Goal: Information Seeking & Learning: Learn about a topic

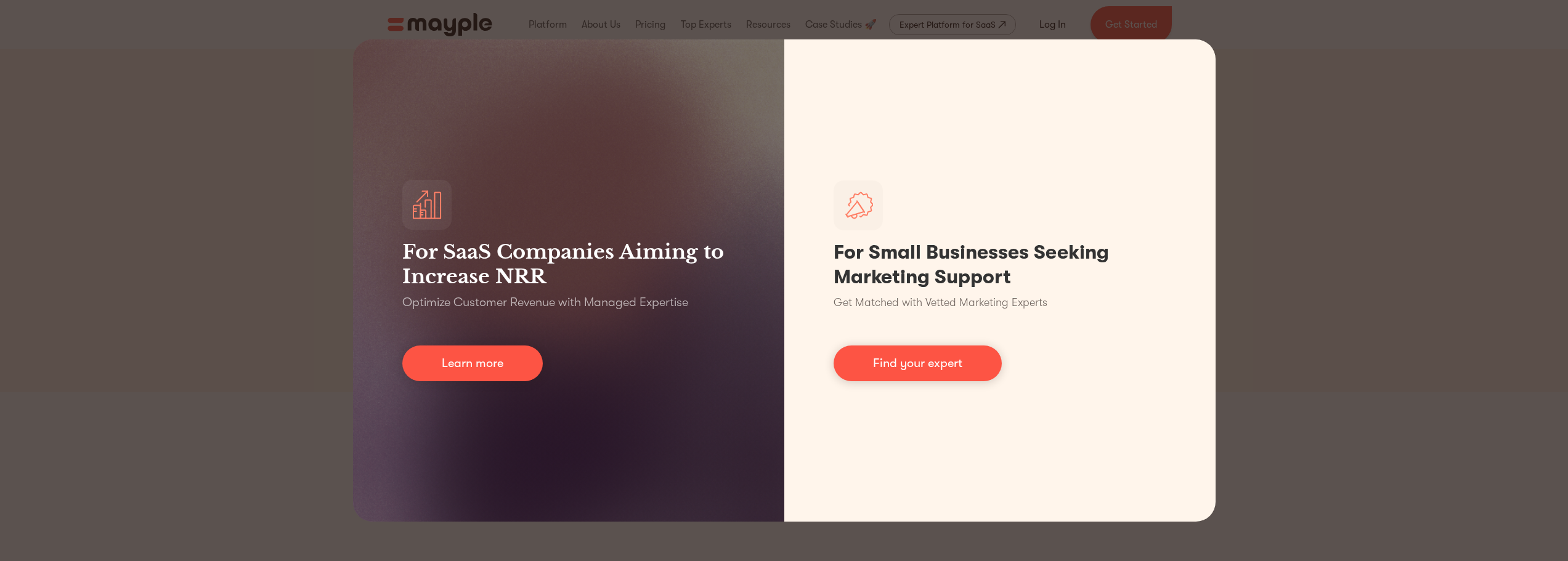
click at [1324, 328] on div "For SaaS Companies Aiming to Increase NRR Optimize Customer Revenue with Manage…" at bounding box center [784, 280] width 1568 height 561
click at [1354, 314] on div "For SaaS Companies Aiming to Increase NRR Optimize Customer Revenue with Manage…" at bounding box center [784, 280] width 1568 height 561
click at [1399, 344] on div "For SaaS Companies Aiming to Increase NRR Optimize Customer Revenue with Manage…" at bounding box center [784, 280] width 1568 height 561
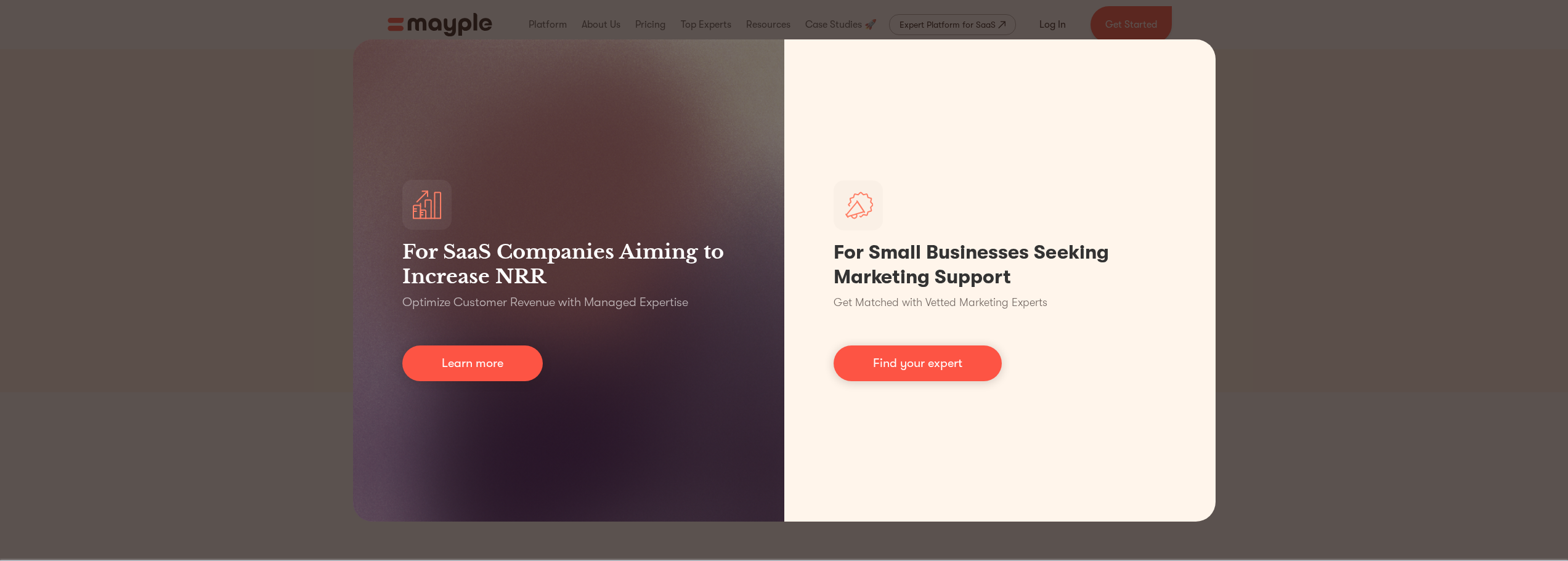
click at [1378, 358] on div "For SaaS Companies Aiming to Increase NRR Optimize Customer Revenue with Manage…" at bounding box center [784, 280] width 1568 height 561
click at [238, 338] on div "For SaaS Companies Aiming to Increase NRR Optimize Customer Revenue with Manage…" at bounding box center [784, 280] width 1568 height 561
click at [1461, 372] on div "For SaaS Companies Aiming to Increase NRR Optimize Customer Revenue with Manage…" at bounding box center [784, 280] width 1568 height 561
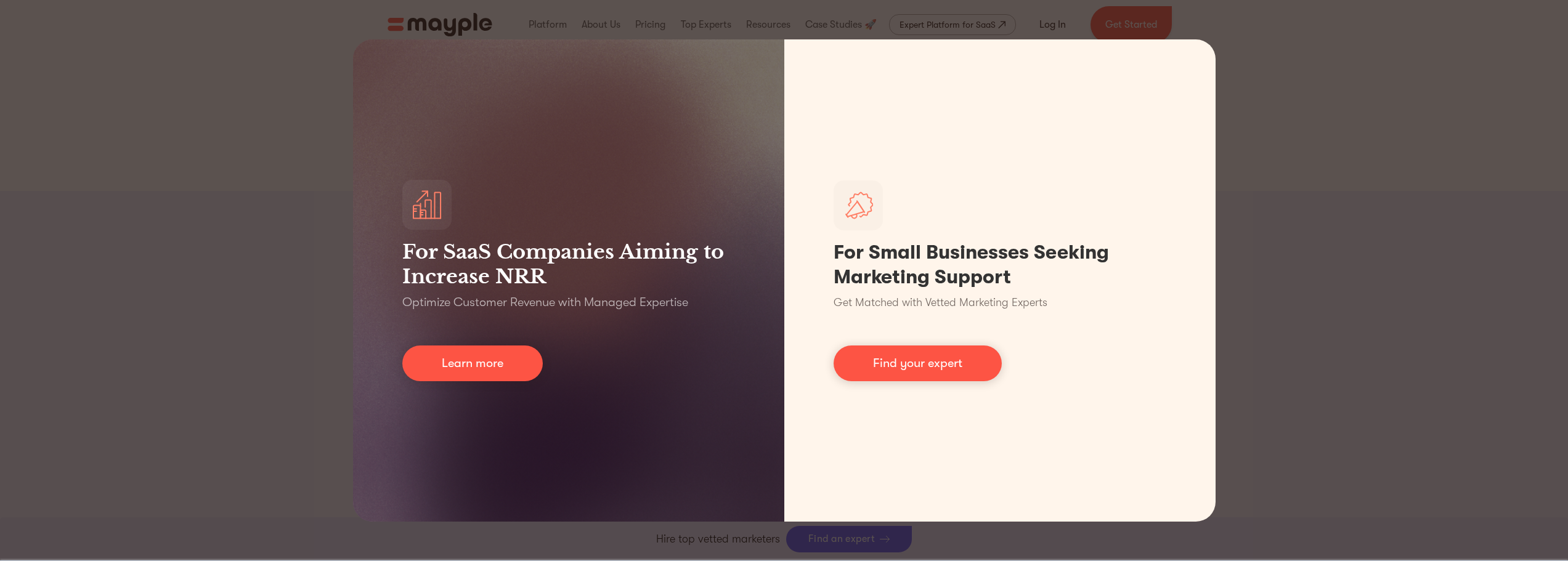
click at [1461, 369] on div "For SaaS Companies Aiming to Increase NRR Optimize Customer Revenue with Manage…" at bounding box center [784, 280] width 1568 height 561
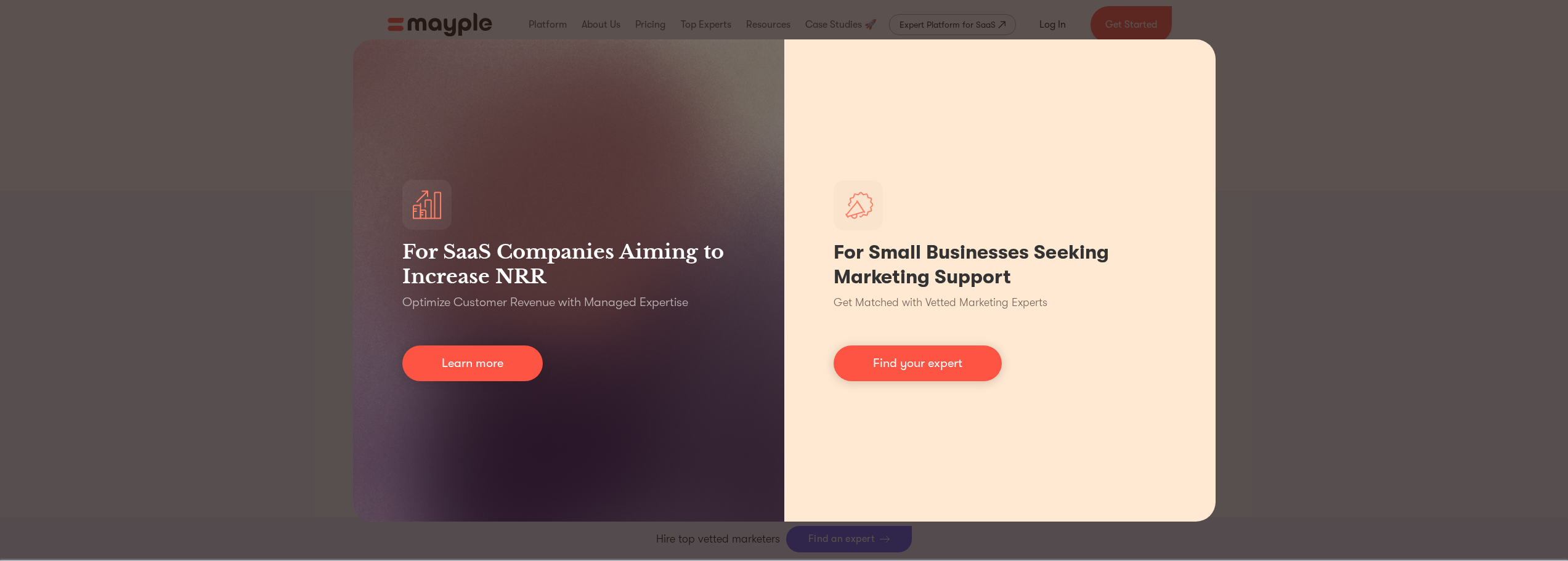
drag, startPoint x: 1461, startPoint y: 369, endPoint x: 1205, endPoint y: 362, distance: 256.1
click at [1451, 367] on div "For SaaS Companies Aiming to Increase NRR Optimize Customer Revenue with Manage…" at bounding box center [784, 280] width 1568 height 561
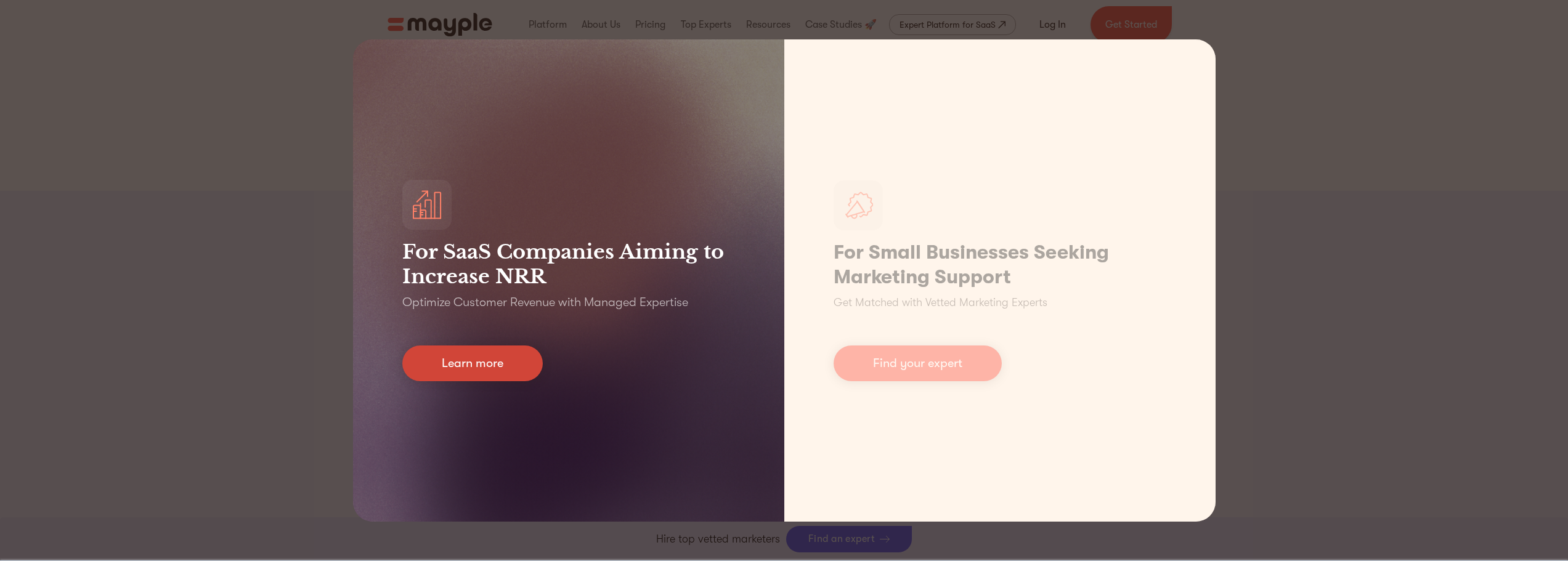
click at [494, 359] on link "Learn more" at bounding box center [472, 364] width 140 height 36
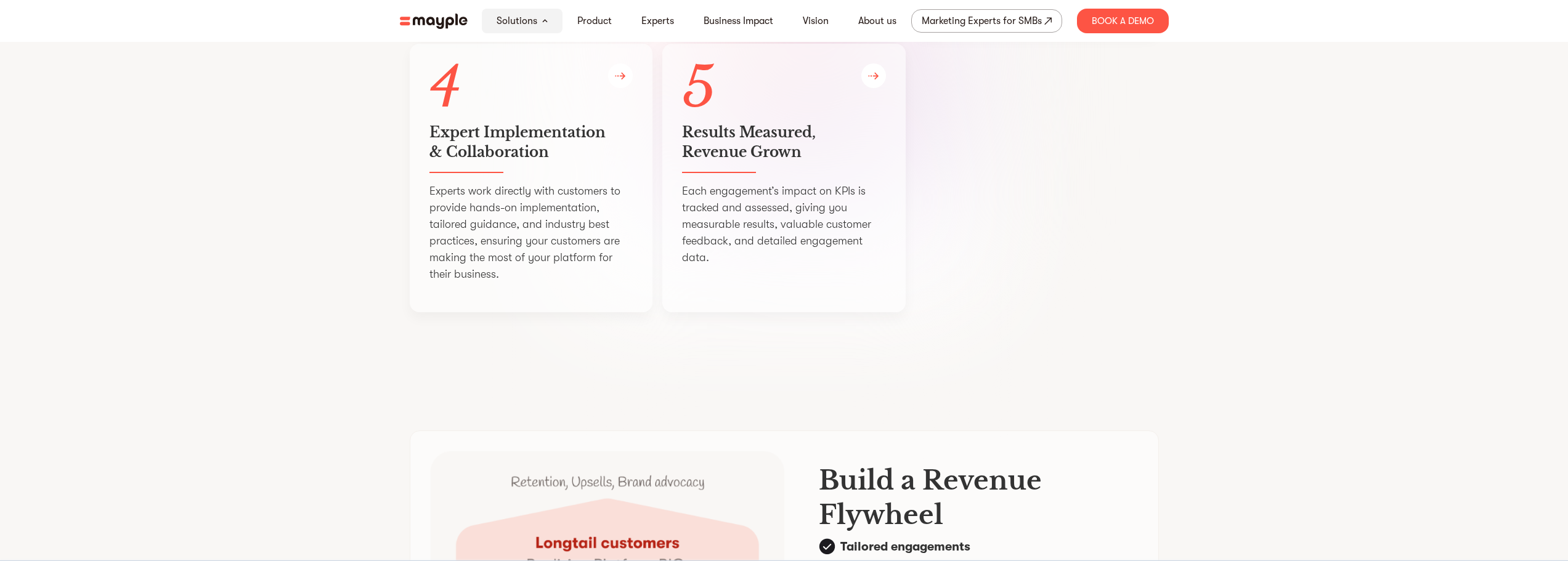
scroll to position [2629, 0]
